Goal: Use online tool/utility: Utilize a website feature to perform a specific function

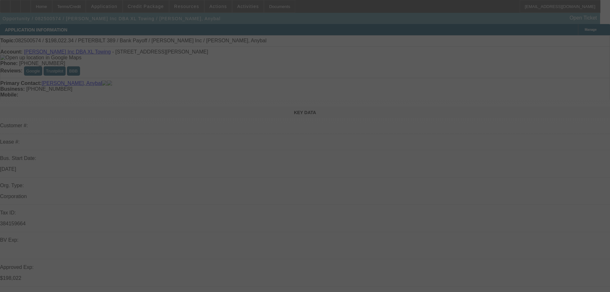
select select "0"
select select "0.15"
select select "0"
select select "0.15"
select select "0"
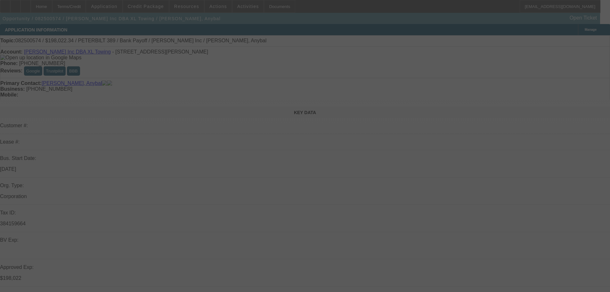
select select "0.15"
select select "0"
select select "0.15"
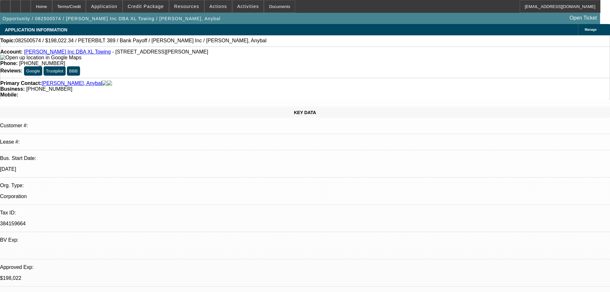
select select "1"
select select "2"
select select "16"
select select "1"
select select "2"
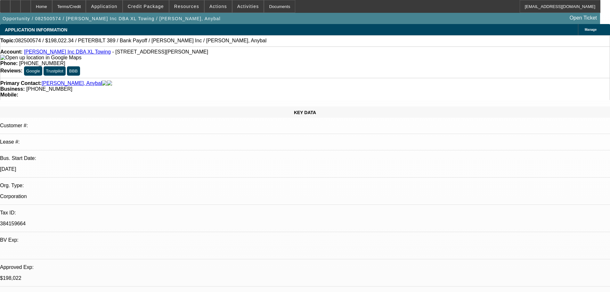
select select "16"
select select "1"
select select "2"
select select "4"
select select "1"
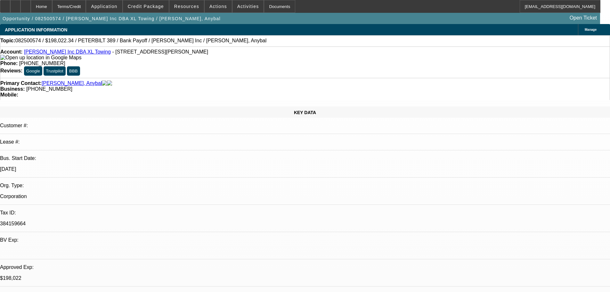
select select "2"
select select "4"
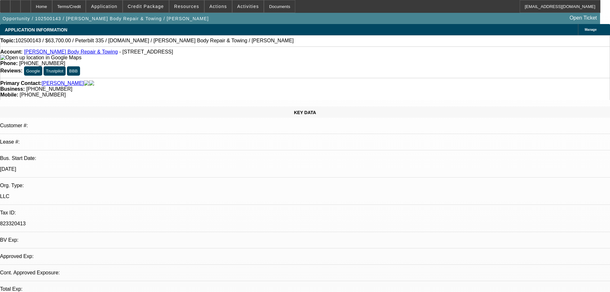
select select "0"
select select "2"
select select "0.1"
select select "4"
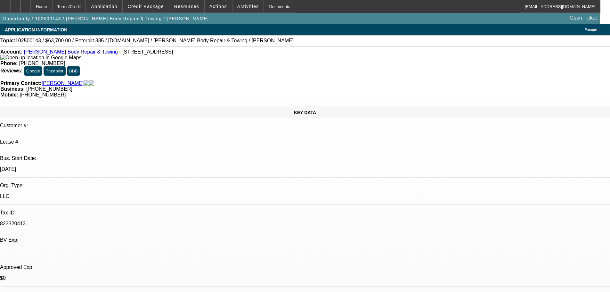
scroll to position [42, 0]
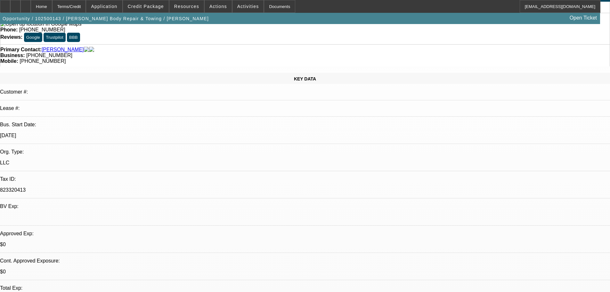
scroll to position [0, 0]
